Goal: Transaction & Acquisition: Purchase product/service

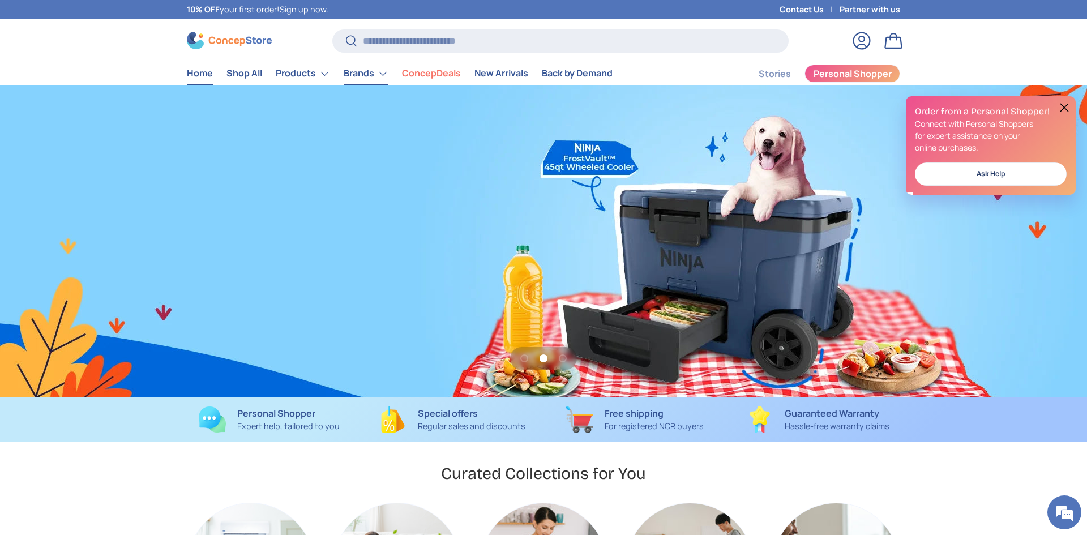
scroll to position [0, 2157]
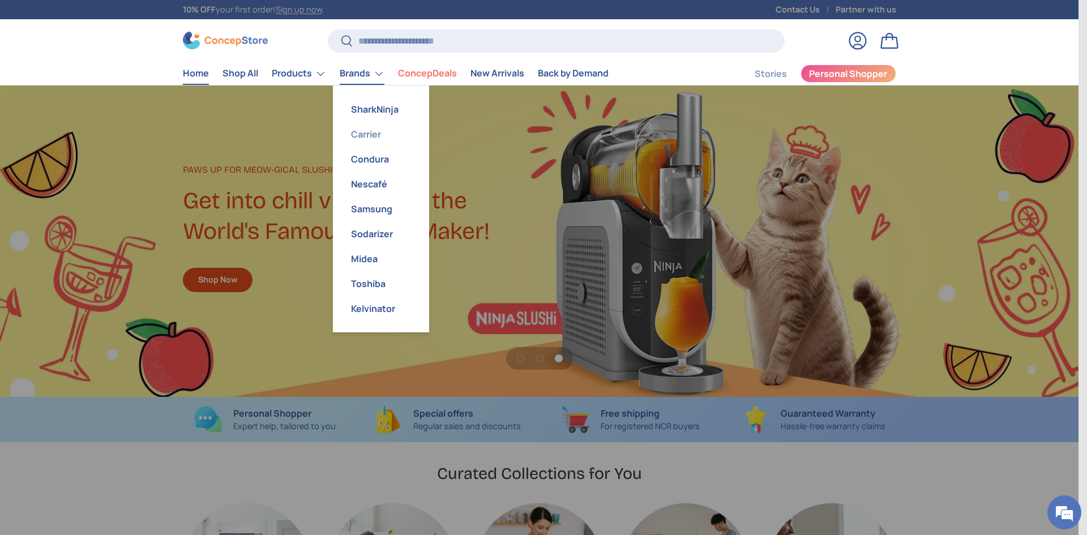
click at [359, 131] on link "Carrier" at bounding box center [381, 134] width 83 height 25
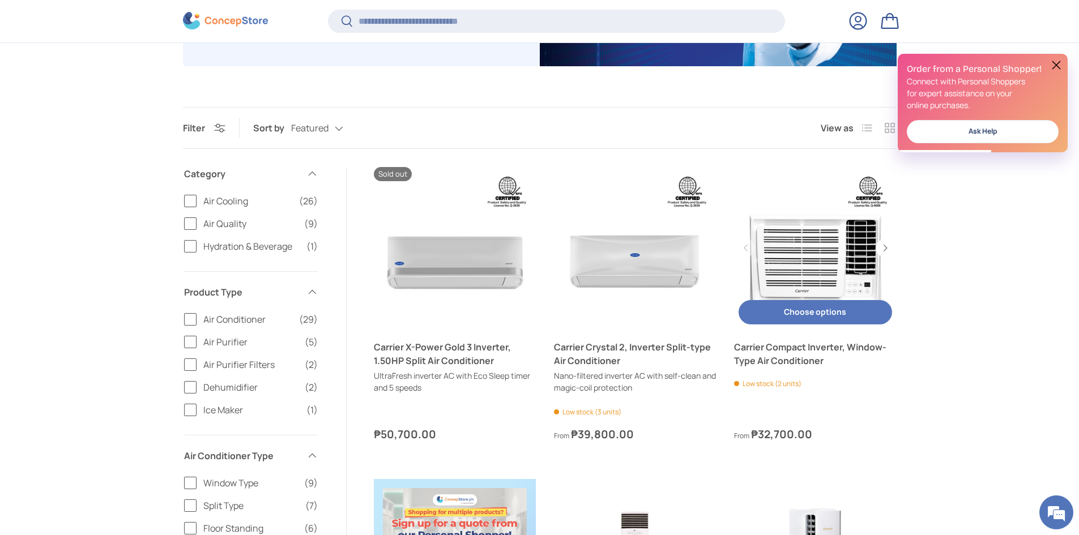
click at [808, 312] on button "Choose options Choose options" at bounding box center [814, 312] width 153 height 24
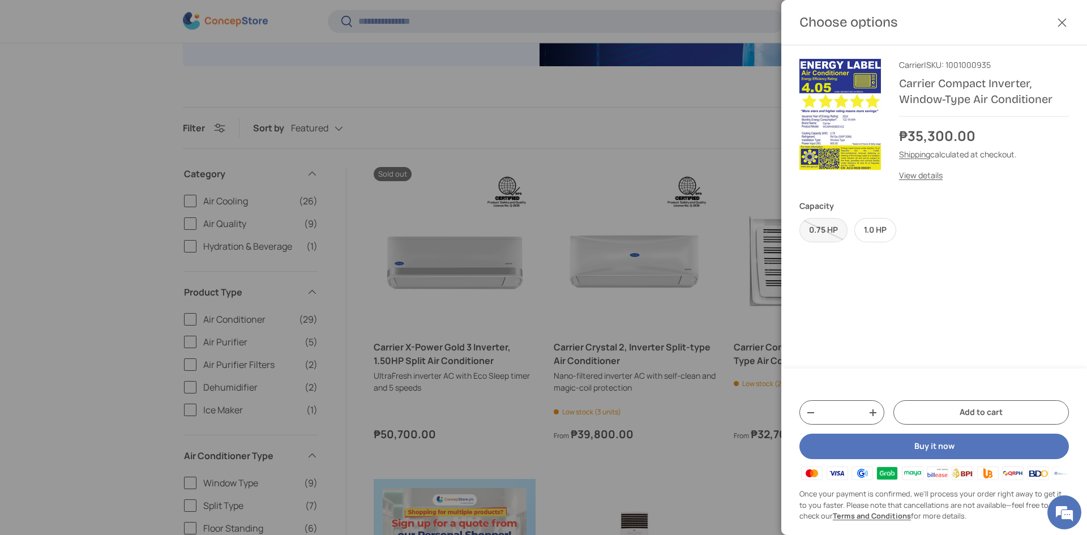
click at [1062, 25] on button "Close" at bounding box center [1062, 22] width 25 height 25
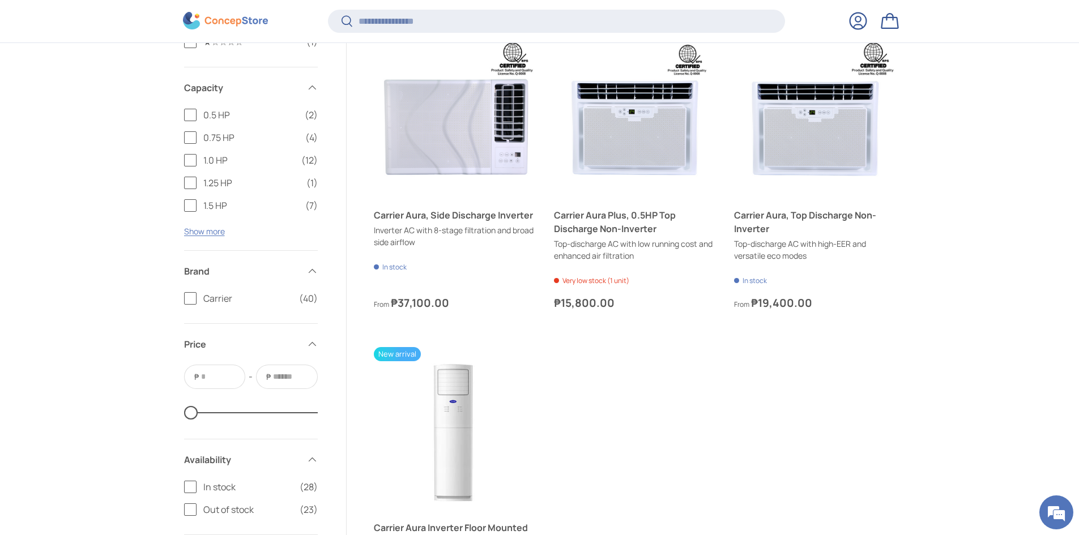
scroll to position [2829, 0]
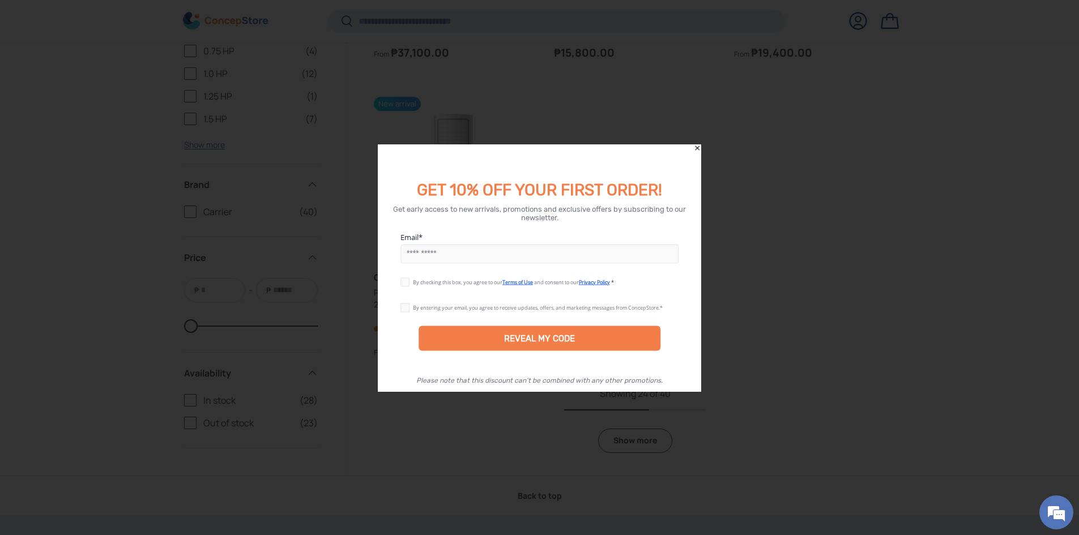
click at [698, 147] on icon "Close" at bounding box center [697, 148] width 8 height 8
